Goal: Information Seeking & Learning: Learn about a topic

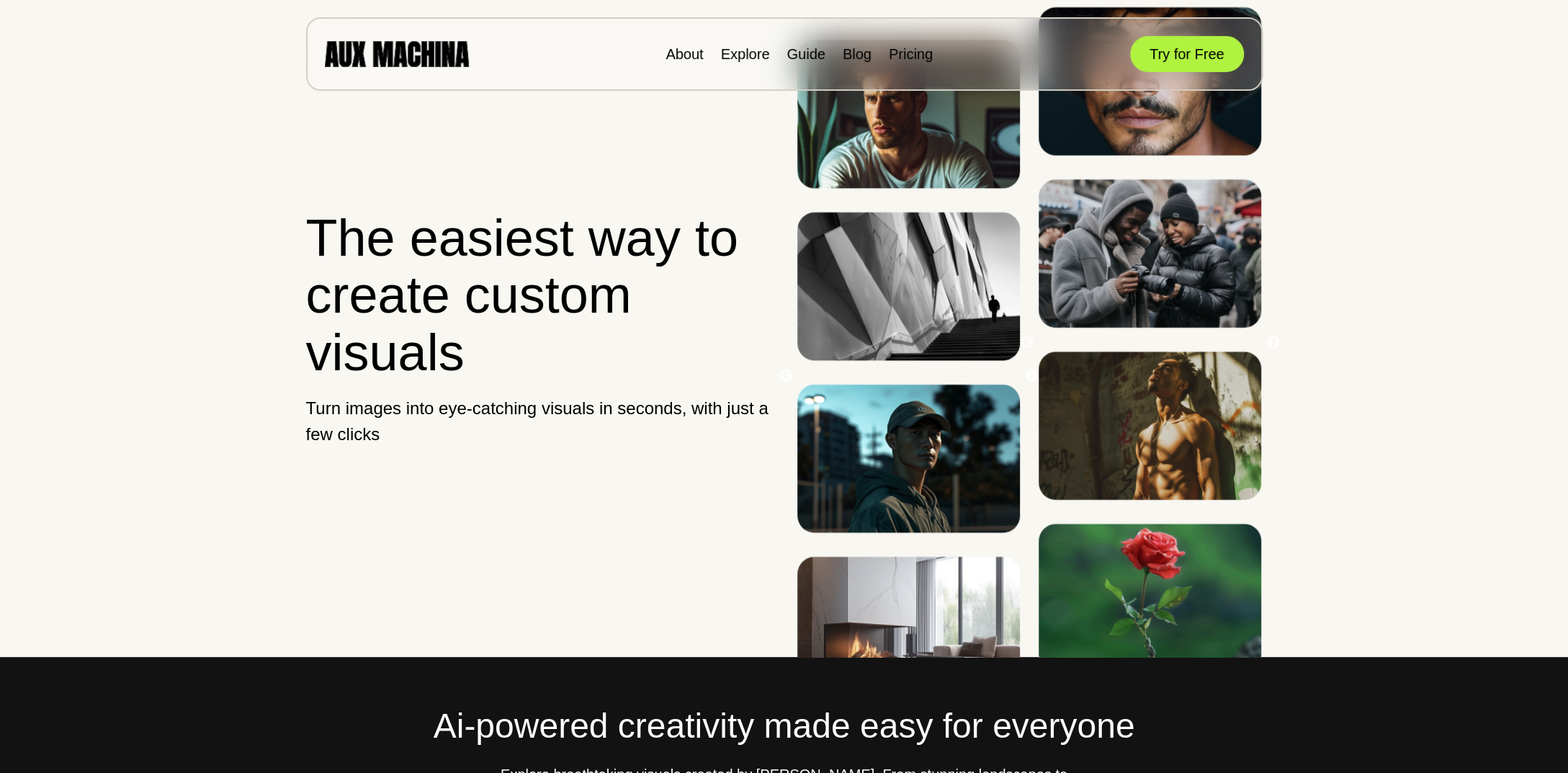
click at [552, 244] on h1 "The easiest way to create custom visuals" at bounding box center [539, 295] width 466 height 171
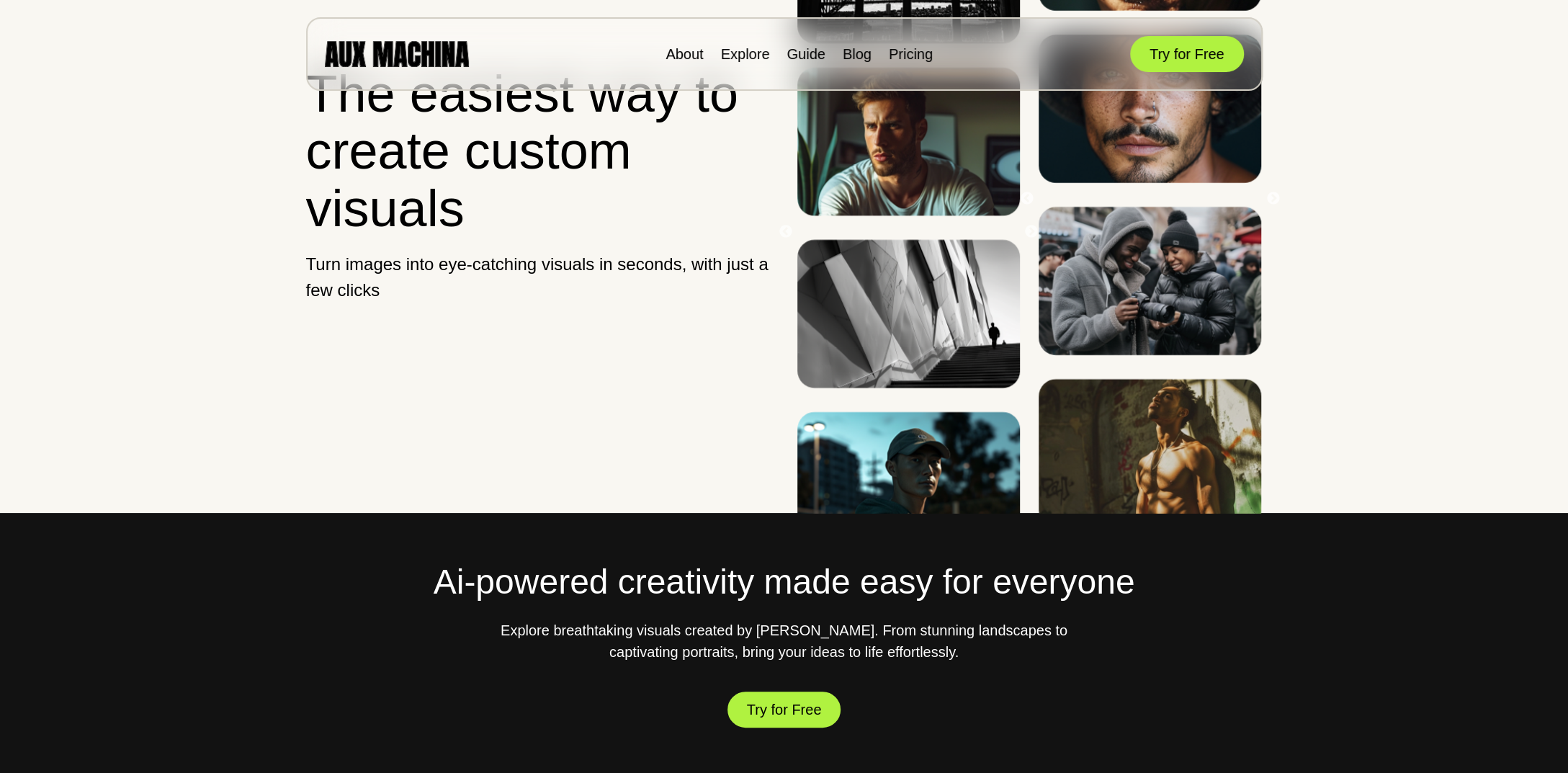
scroll to position [216, 0]
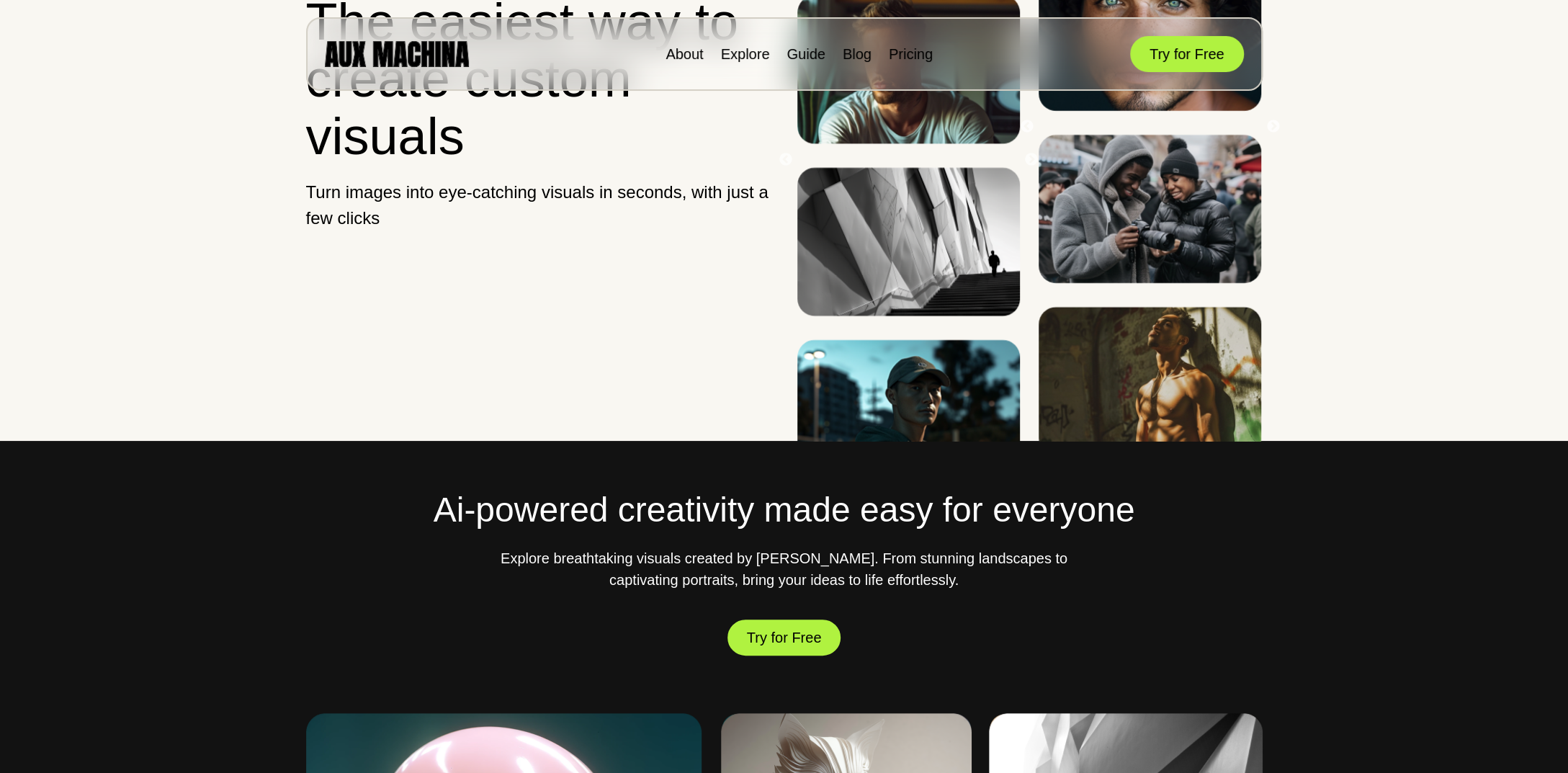
click at [893, 317] on img at bounding box center [909, 241] width 223 height 148
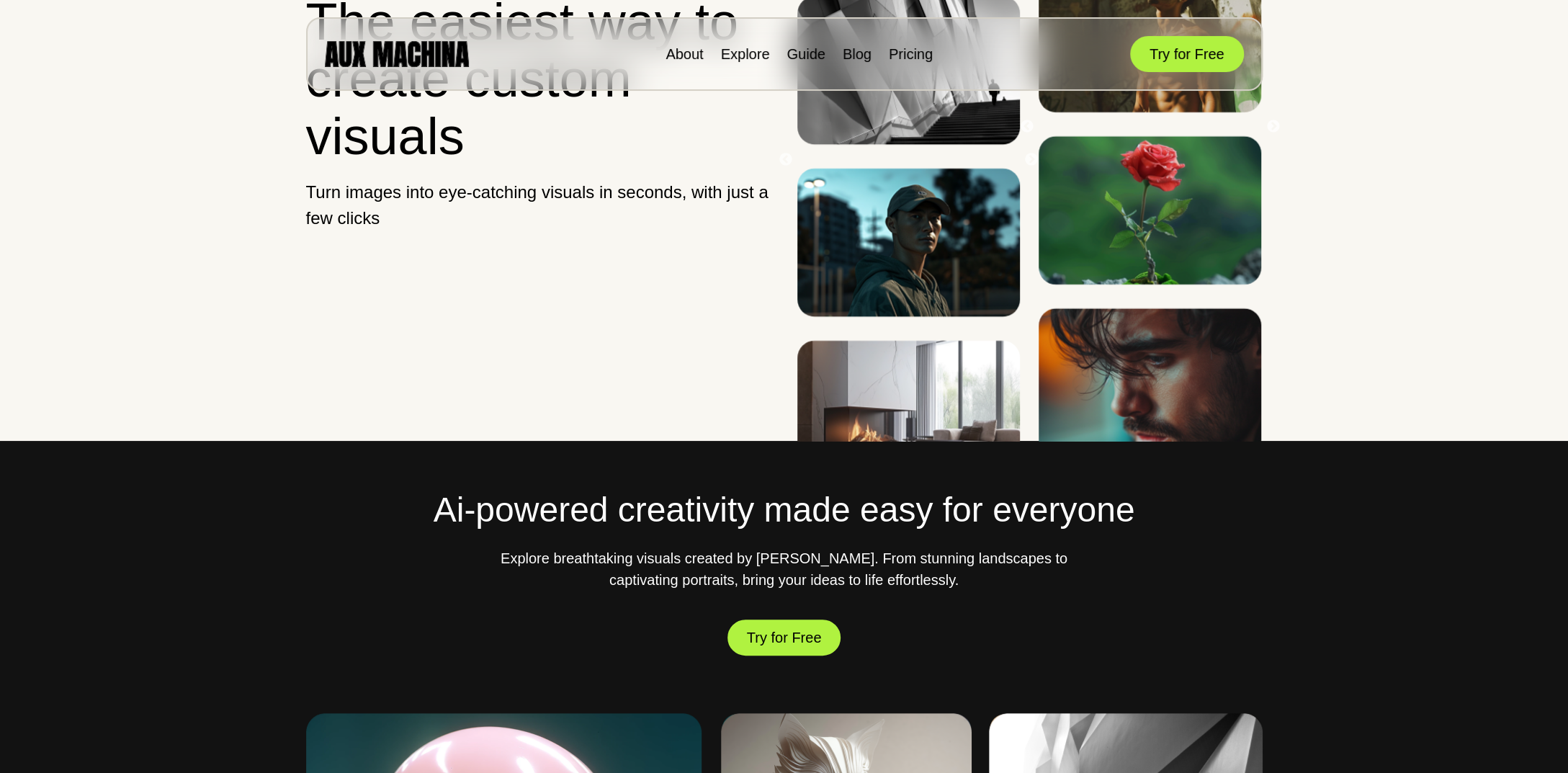
scroll to position [433, 0]
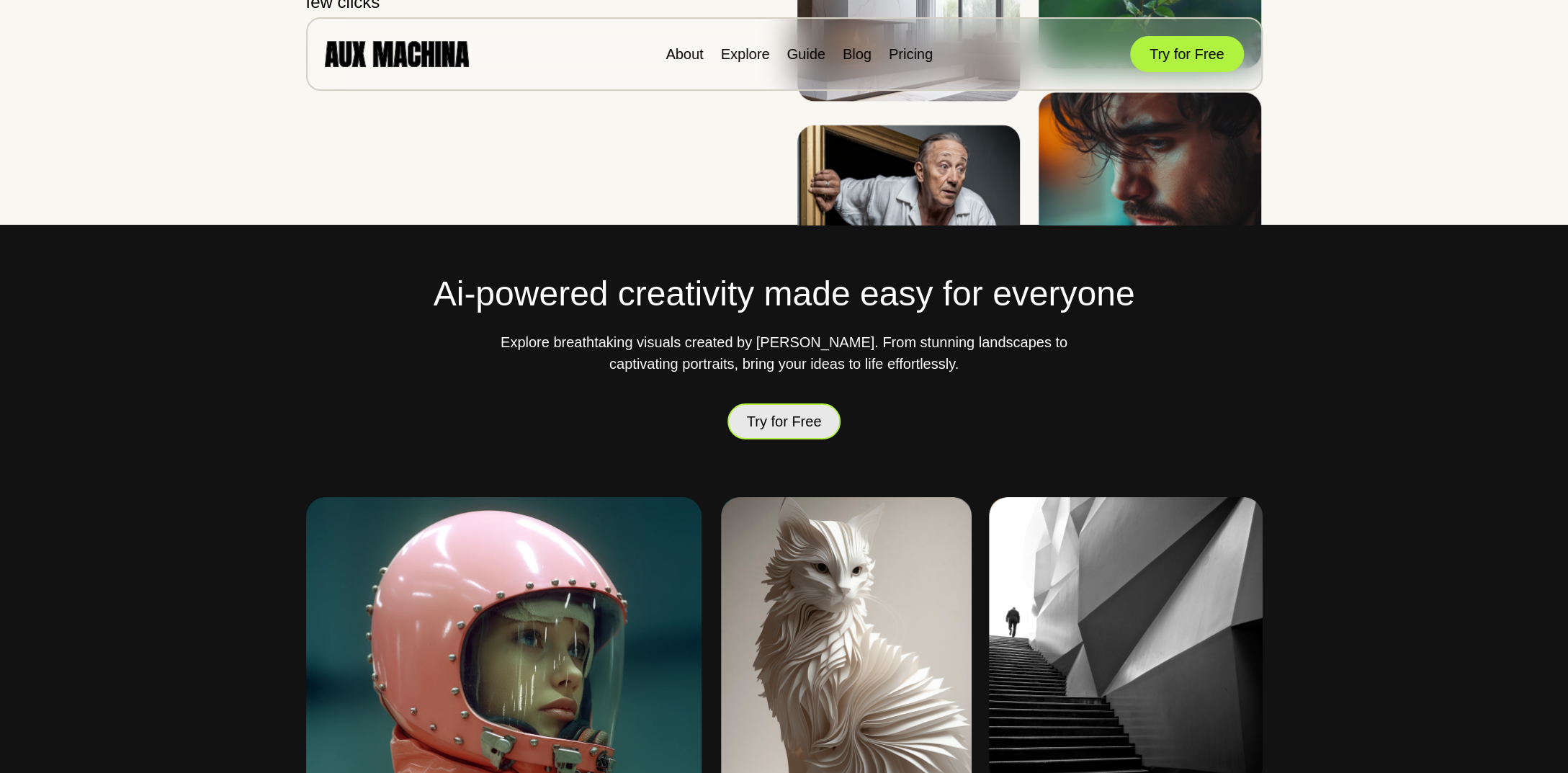
click at [795, 410] on button "Try for Free" at bounding box center [784, 422] width 114 height 36
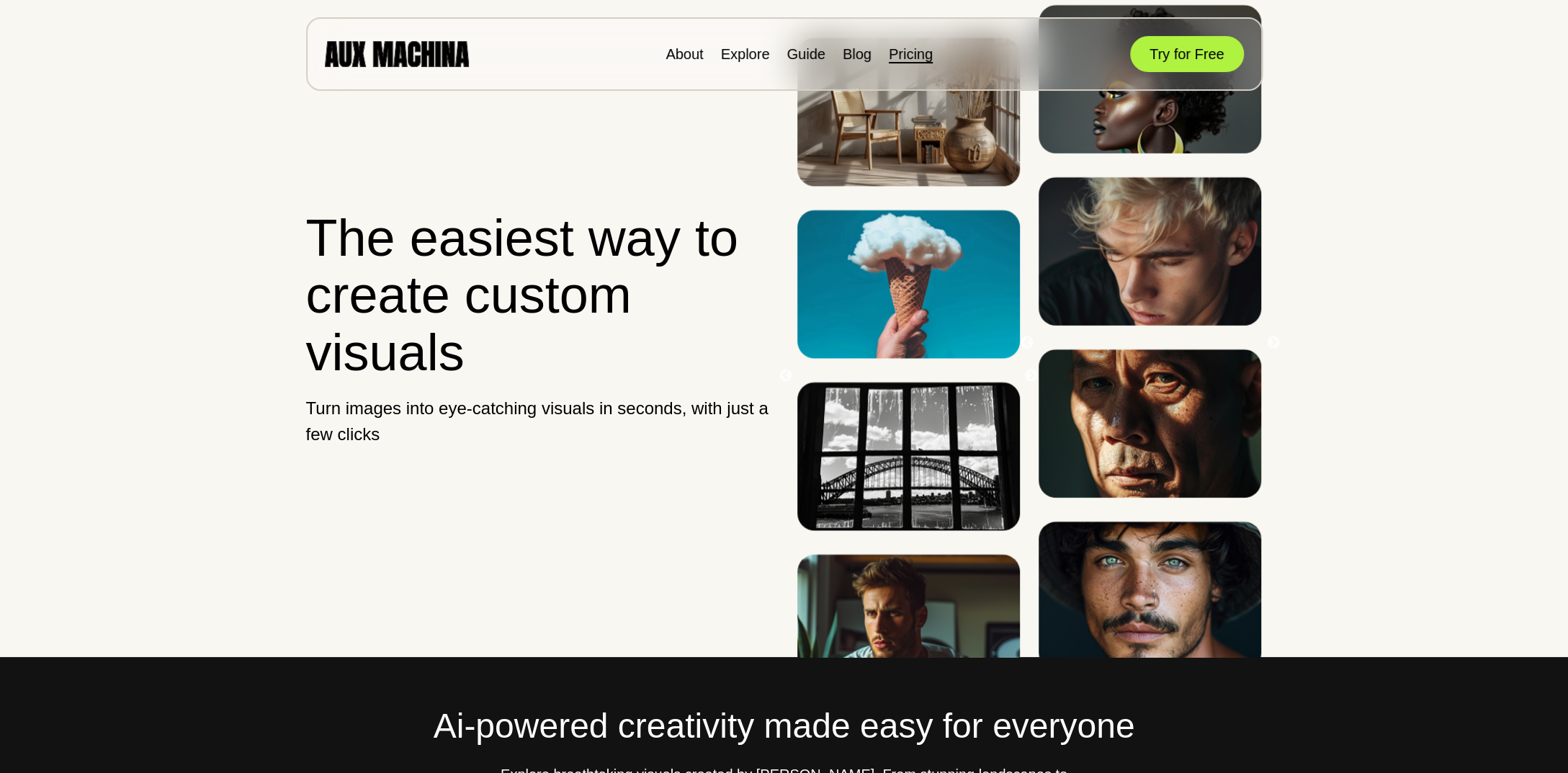
click at [928, 52] on link "Pricing" at bounding box center [911, 53] width 44 height 16
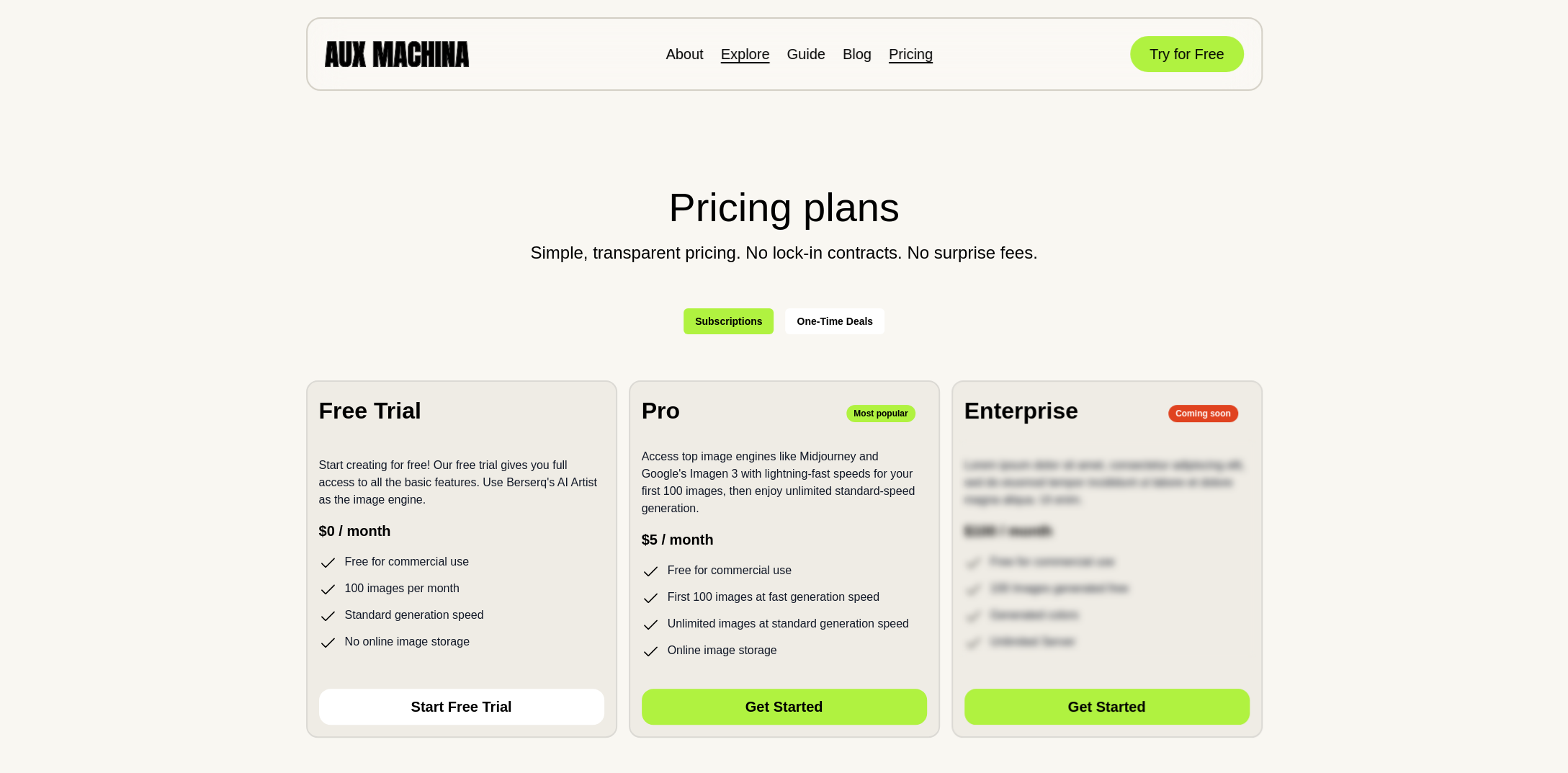
click at [733, 58] on link "Explore" at bounding box center [745, 53] width 49 height 16
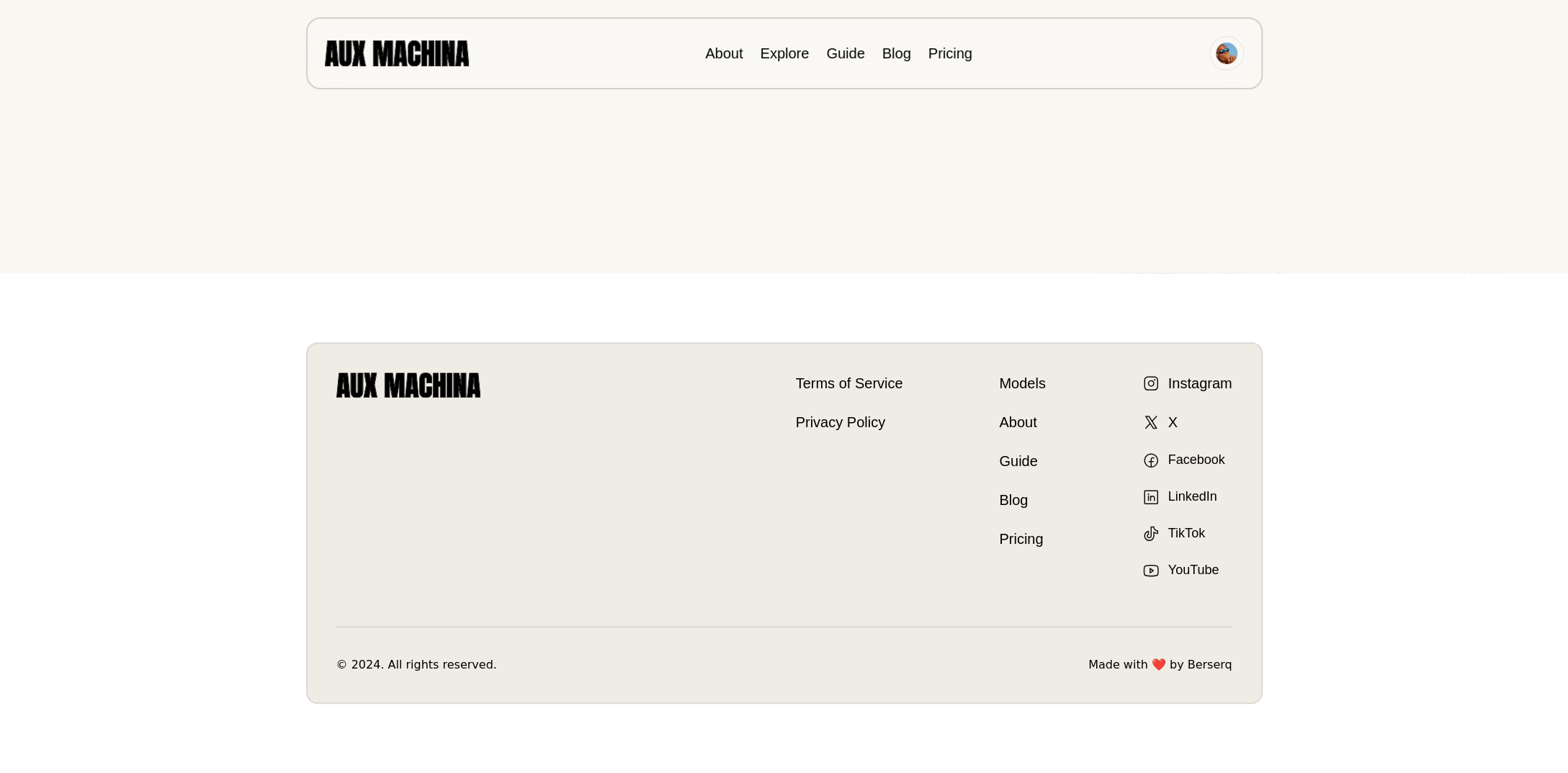
scroll to position [212, 0]
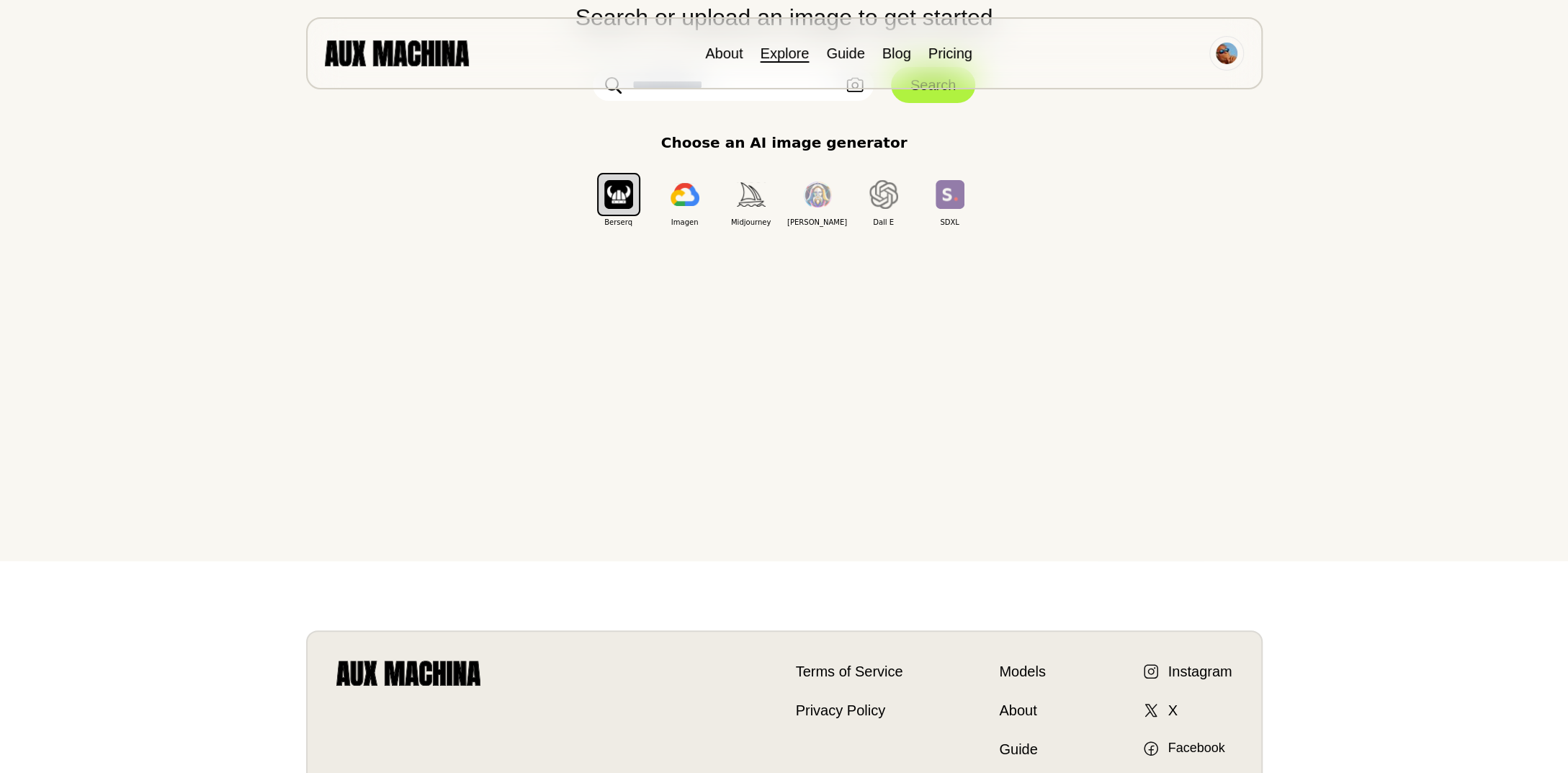
click at [792, 55] on link "Explore" at bounding box center [784, 52] width 49 height 16
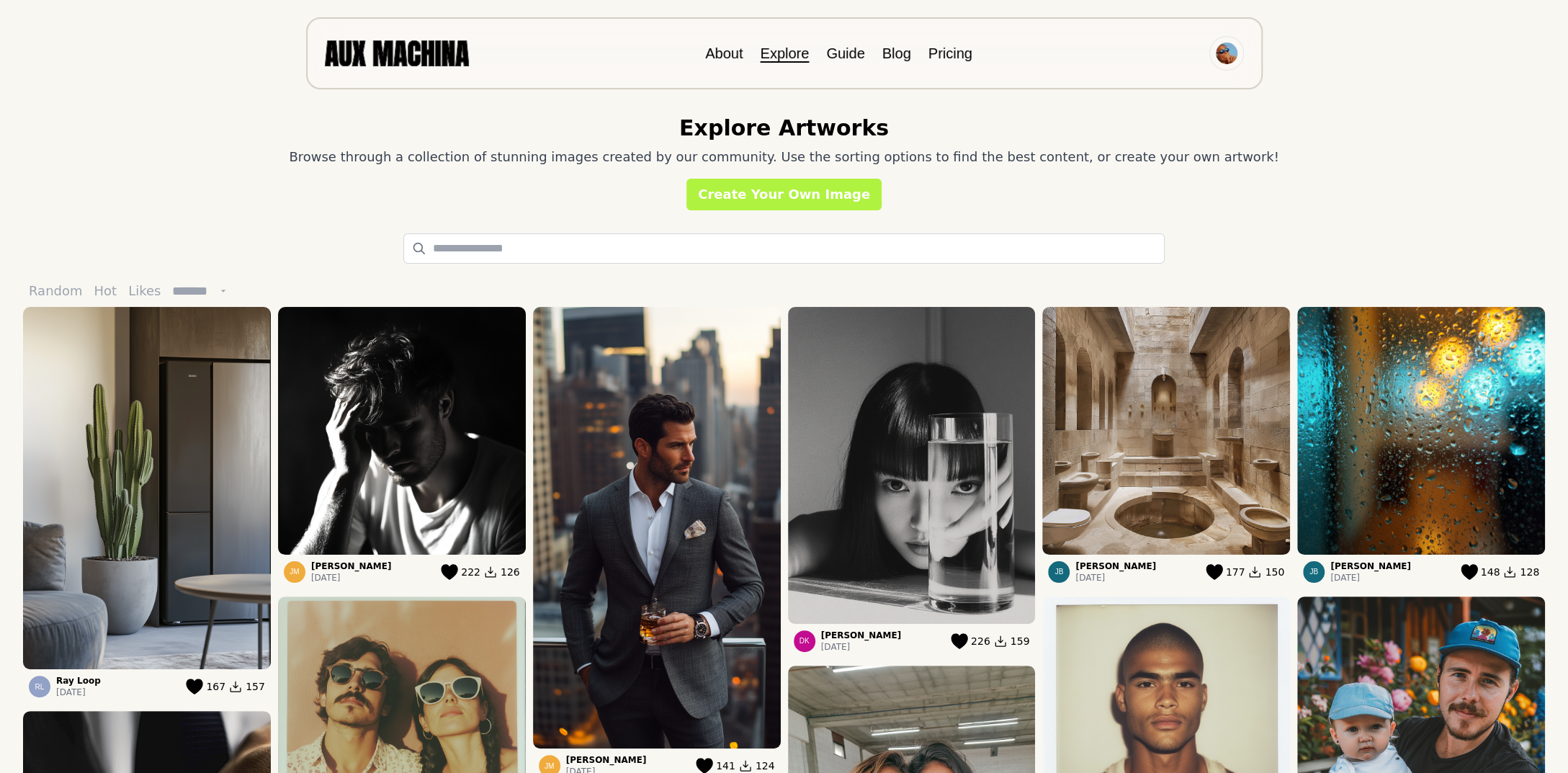
click at [965, 378] on img at bounding box center [912, 466] width 248 height 317
click at [882, 594] on img at bounding box center [912, 466] width 248 height 317
click at [949, 499] on img at bounding box center [912, 466] width 248 height 317
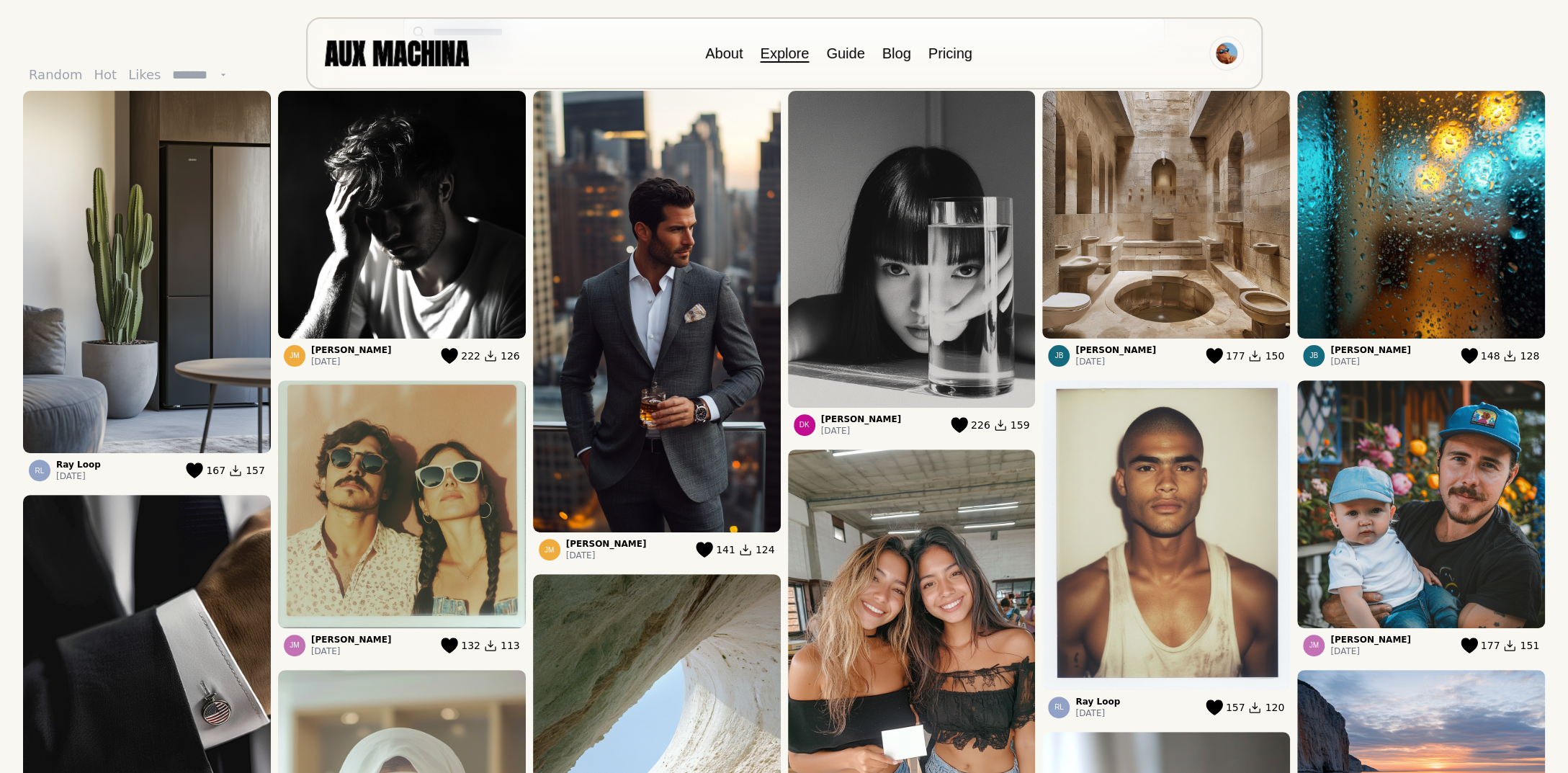
click at [877, 309] on img at bounding box center [912, 250] width 248 height 317
click at [956, 529] on img at bounding box center [912, 670] width 248 height 442
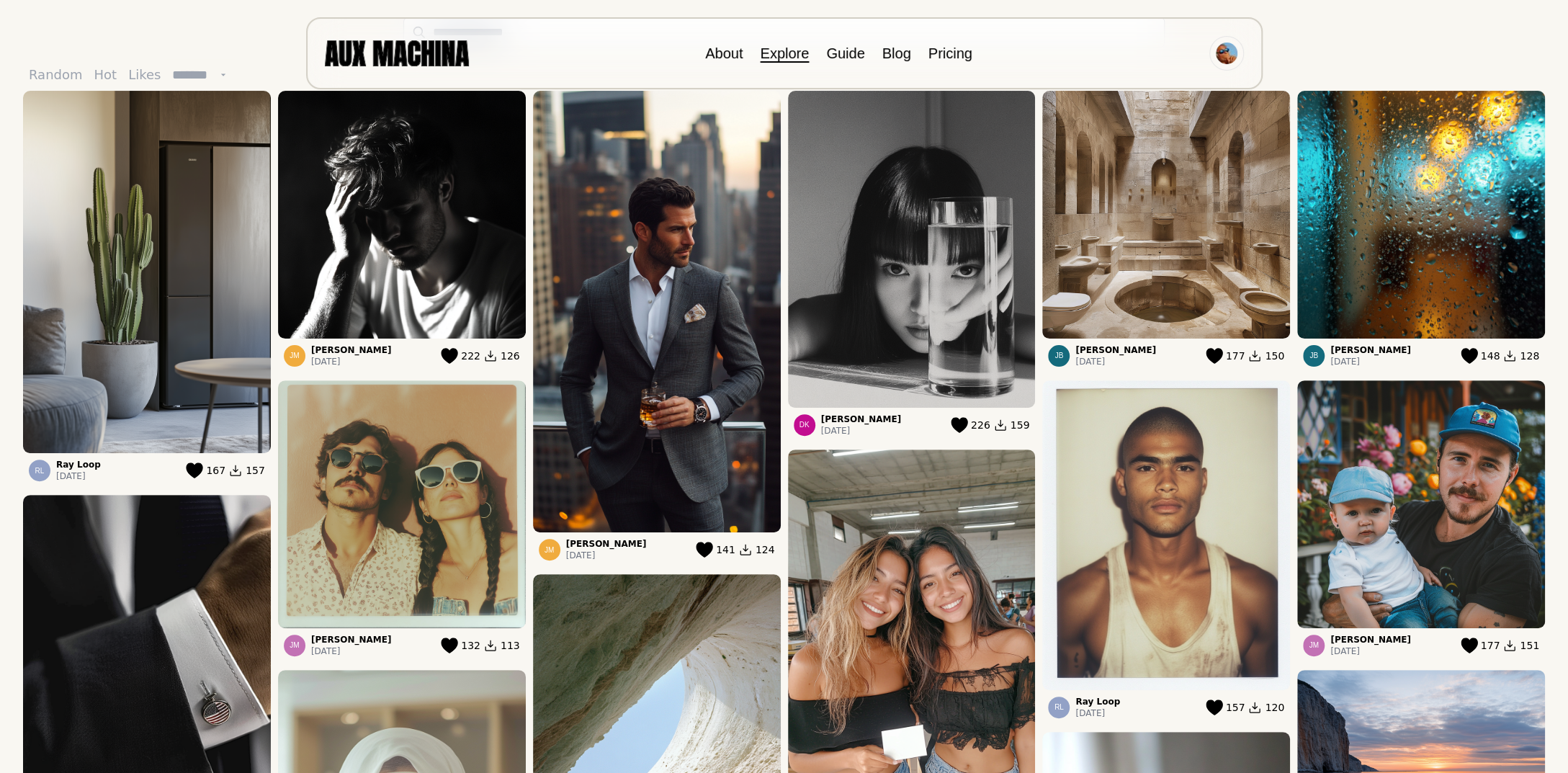
click at [956, 529] on img at bounding box center [912, 670] width 248 height 442
click at [1136, 526] on img at bounding box center [1167, 535] width 248 height 310
click at [803, 425] on span "DK" at bounding box center [805, 425] width 10 height 8
click at [1000, 423] on icon at bounding box center [1001, 425] width 15 height 15
click at [826, 425] on p "[DATE]" at bounding box center [861, 431] width 80 height 12
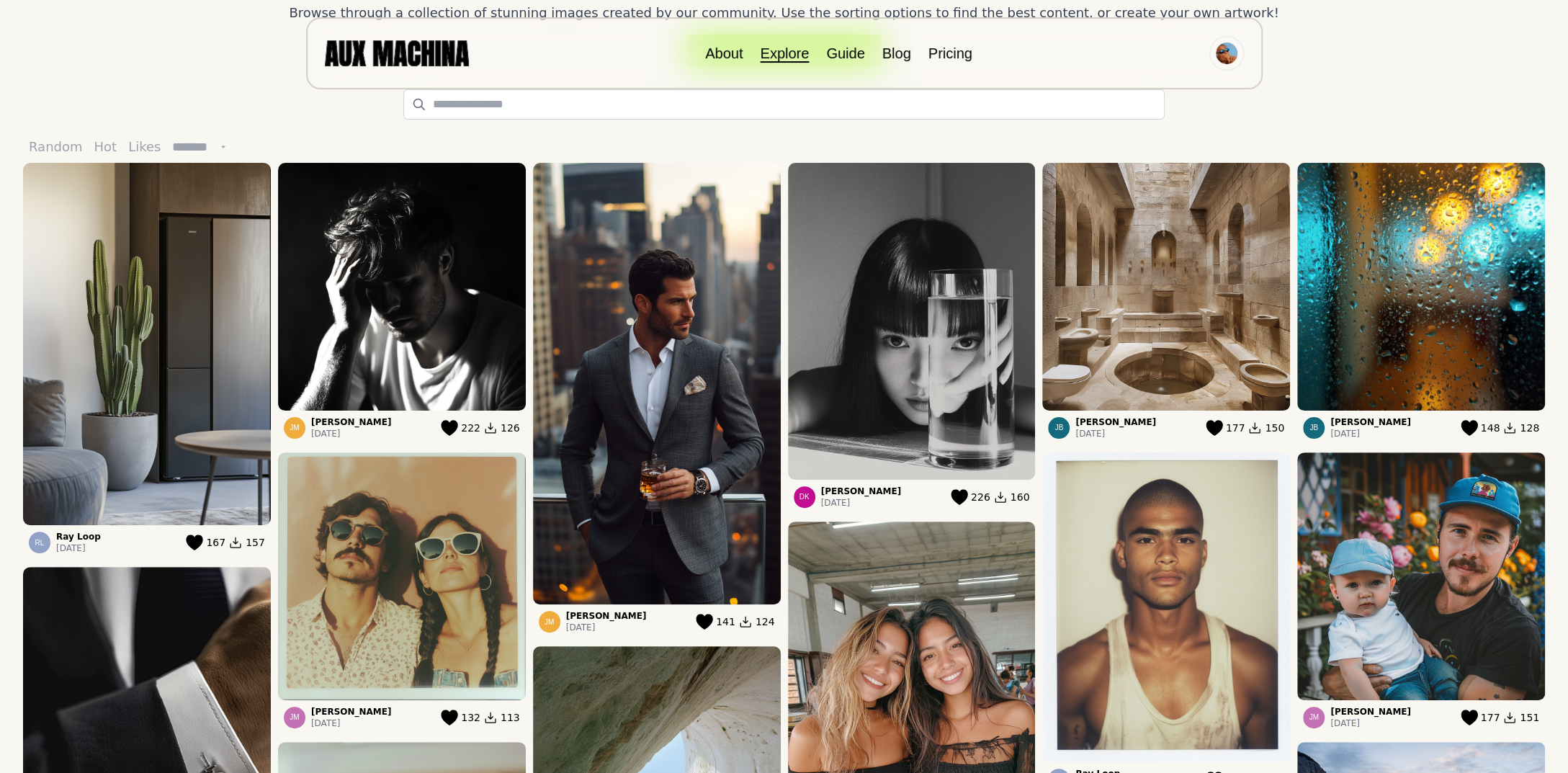
scroll to position [0, 0]
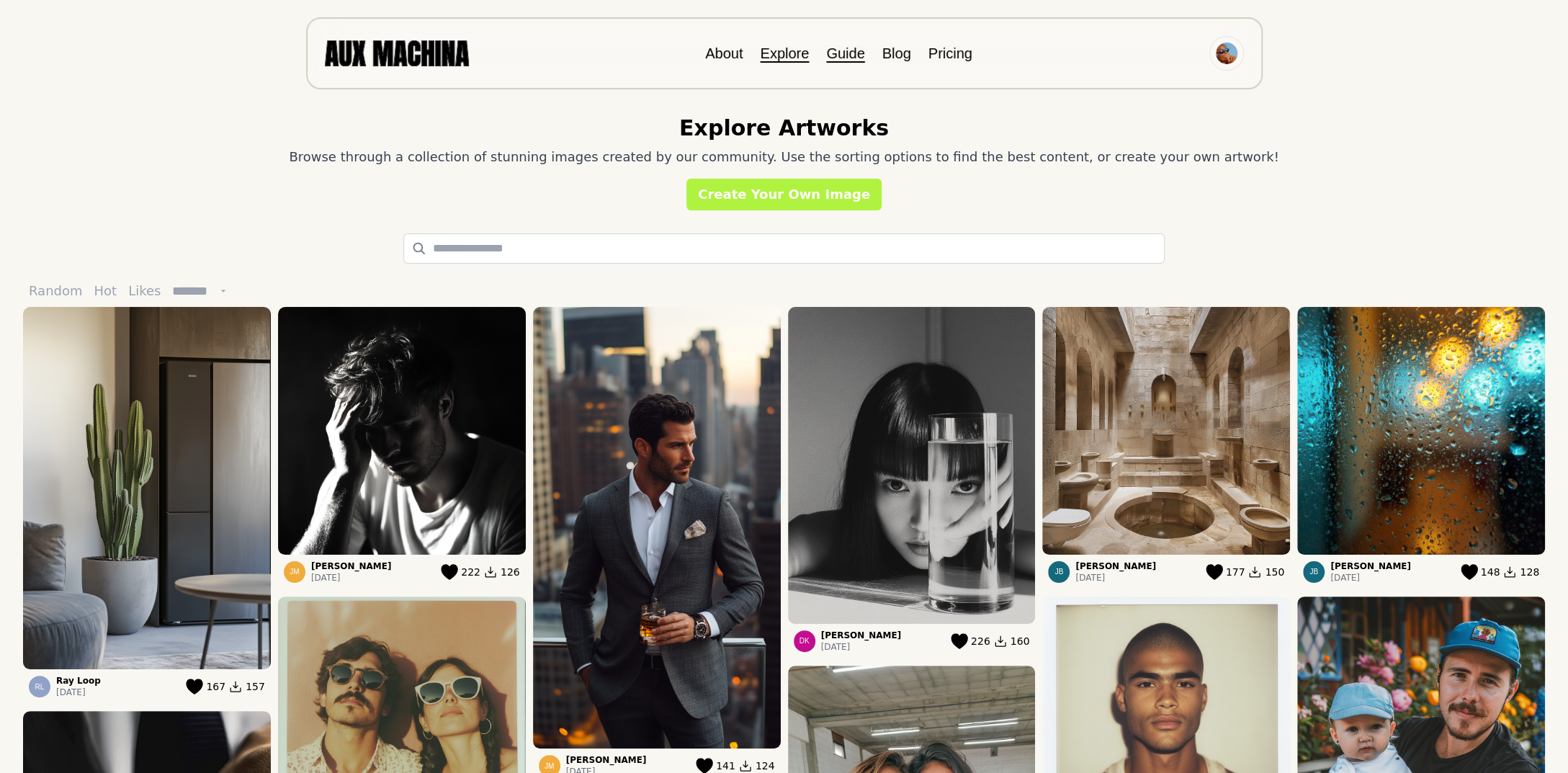
click at [852, 59] on link "Guide" at bounding box center [846, 52] width 38 height 16
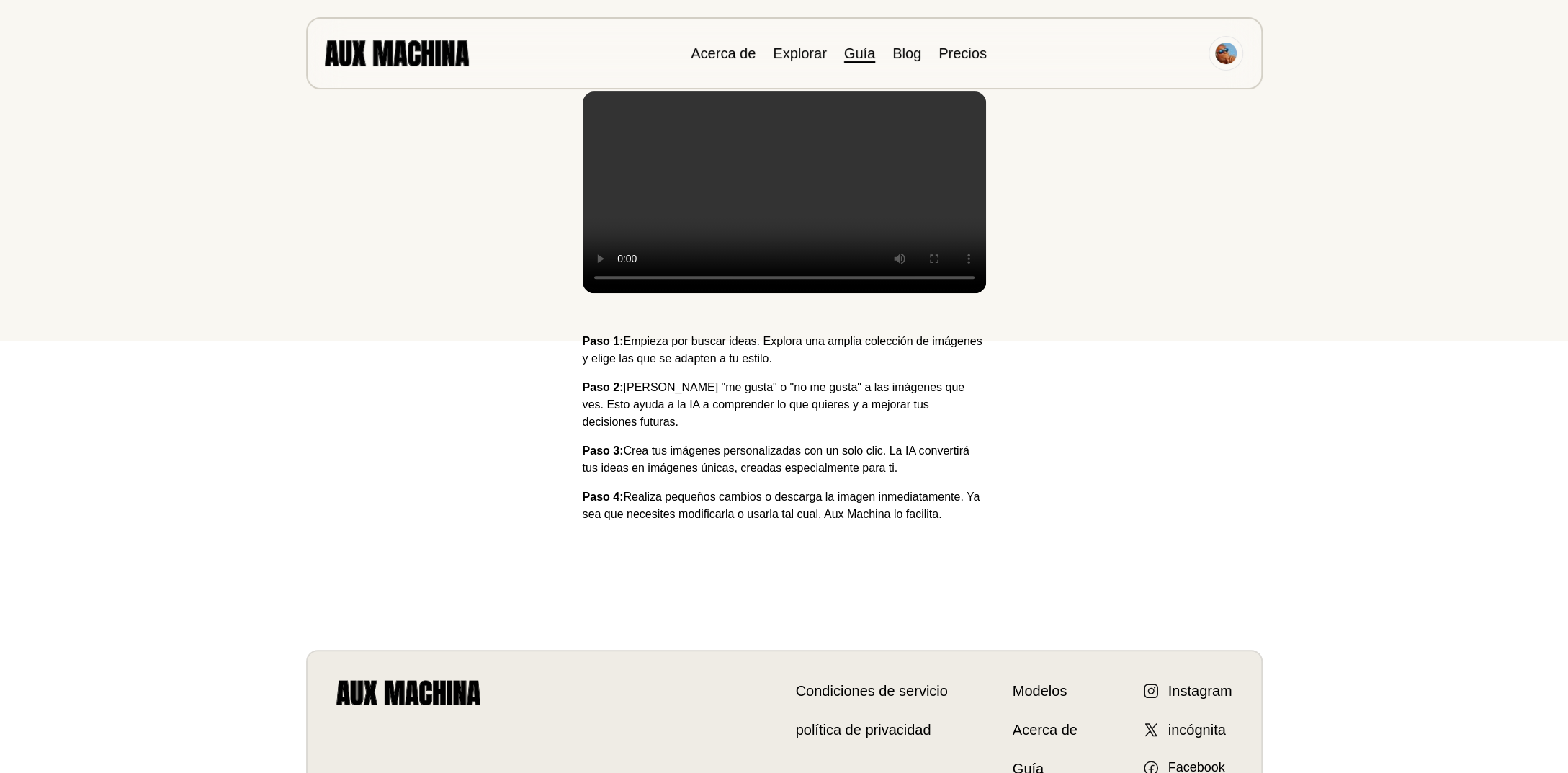
scroll to position [649, 0]
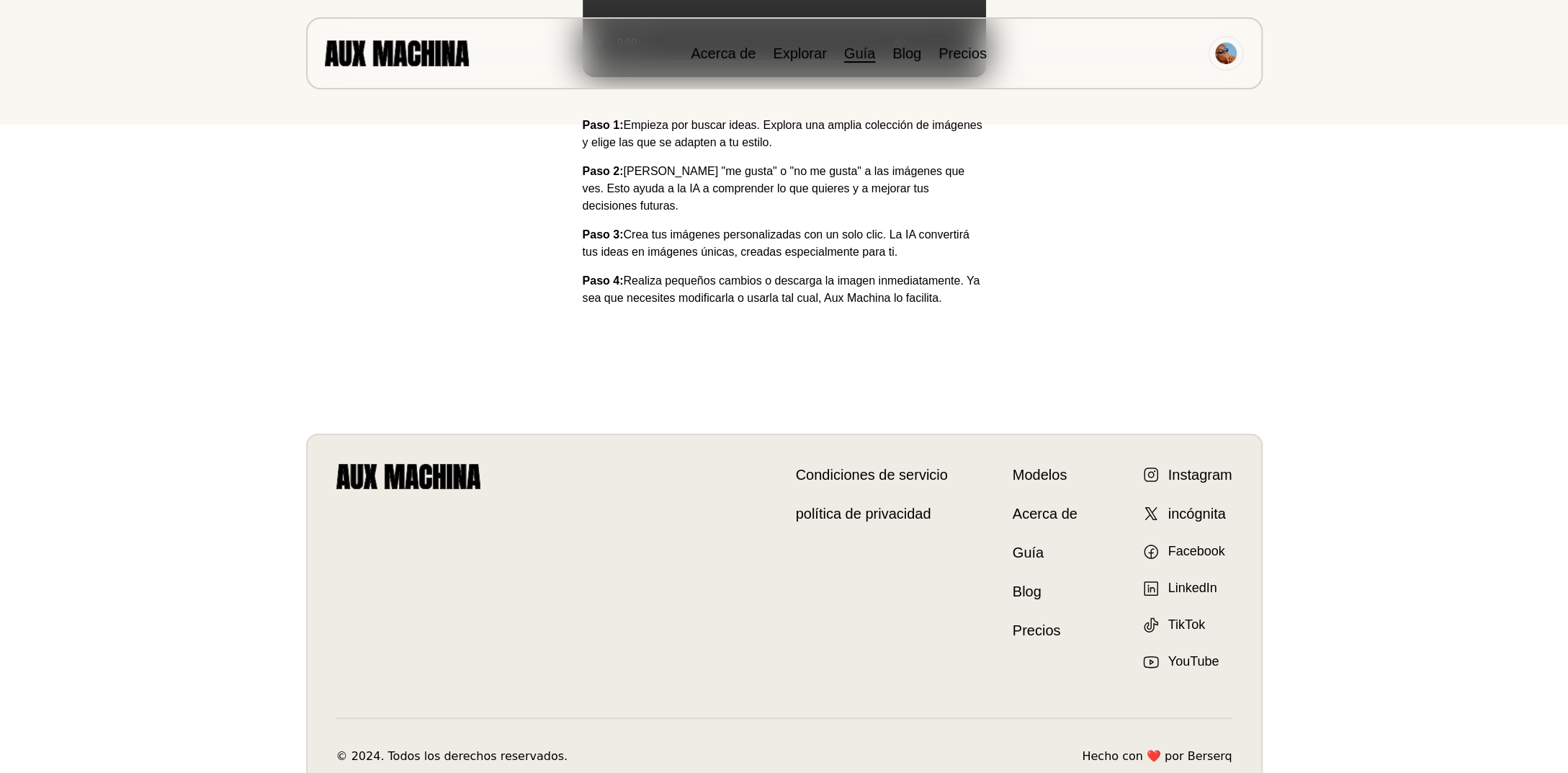
click at [955, 314] on div "Paso 1: Empieza por buscar ideas. Explora una amplia colección de imágenes y el…" at bounding box center [784, 226] width 404 height 219
